Goal: Navigation & Orientation: Understand site structure

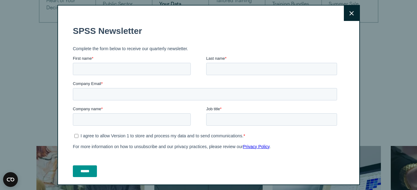
scroll to position [112, 0]
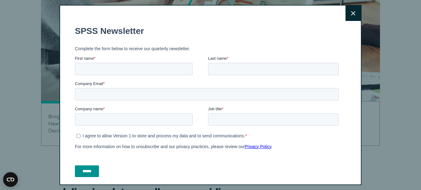
click at [351, 12] on icon at bounding box center [353, 13] width 4 height 5
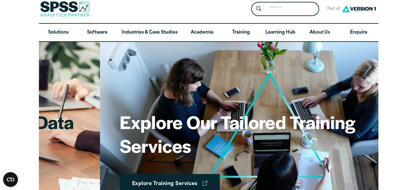
scroll to position [0, 0]
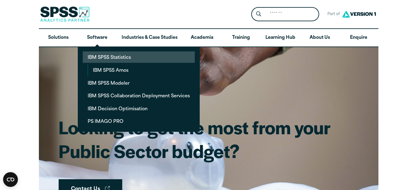
click at [107, 55] on link "IBM SPSS Statistics" at bounding box center [139, 57] width 112 height 11
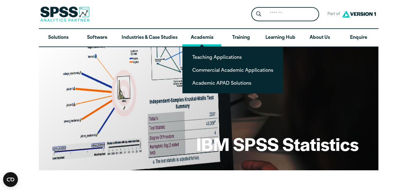
click at [205, 34] on link "Academia" at bounding box center [201, 38] width 39 height 18
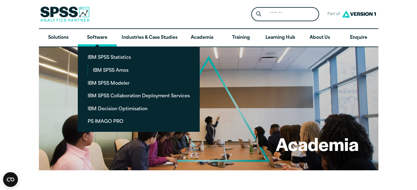
click at [94, 33] on link "Software" at bounding box center [97, 38] width 39 height 18
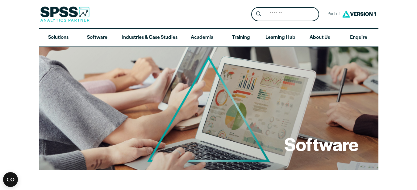
click at [60, 35] on link "Solutions" at bounding box center [58, 38] width 39 height 18
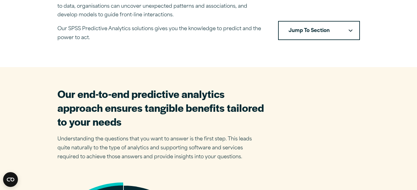
scroll to position [247, 0]
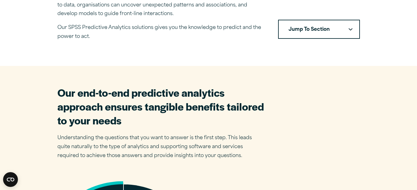
click at [349, 27] on button "Jump To Section" at bounding box center [319, 29] width 82 height 19
click at [349, 28] on icon "Downward pointing chevron" at bounding box center [350, 29] width 4 height 3
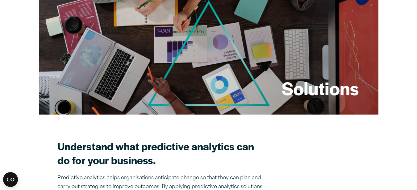
scroll to position [0, 0]
